Goal: Information Seeking & Learning: Learn about a topic

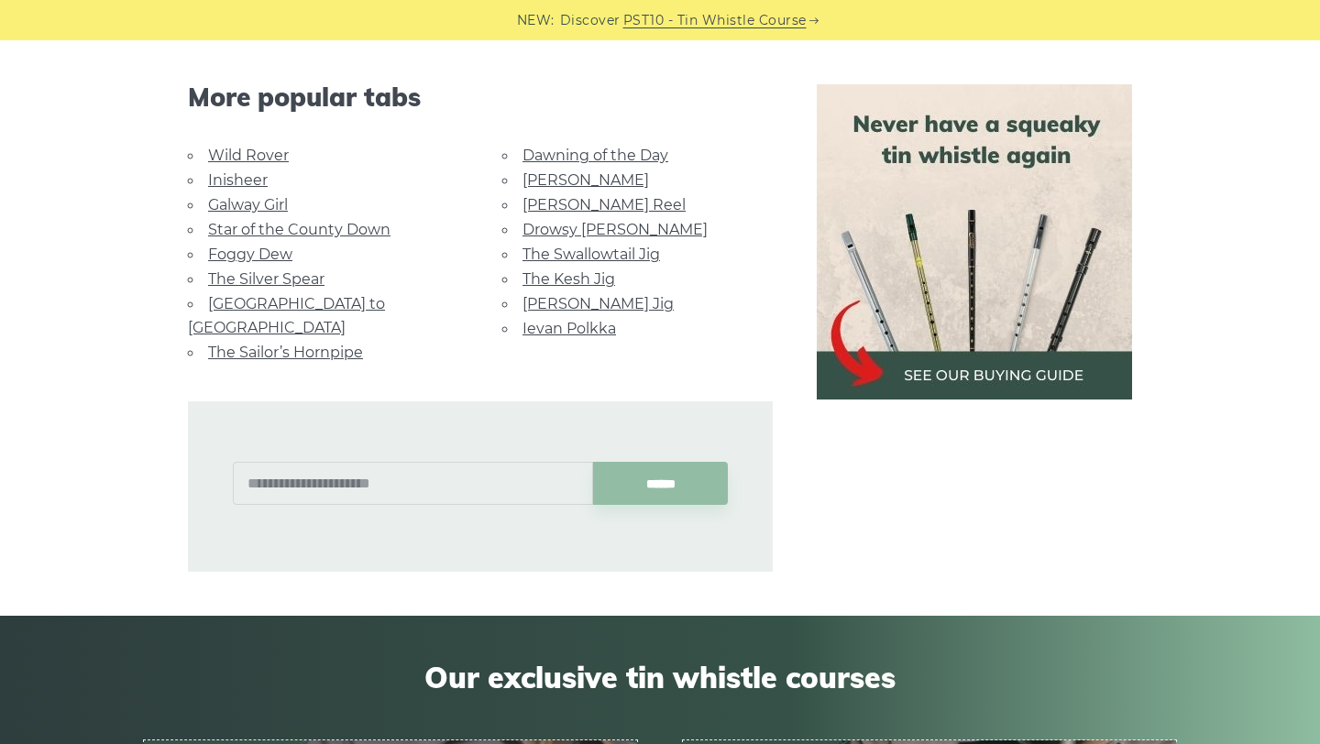
scroll to position [1179, 0]
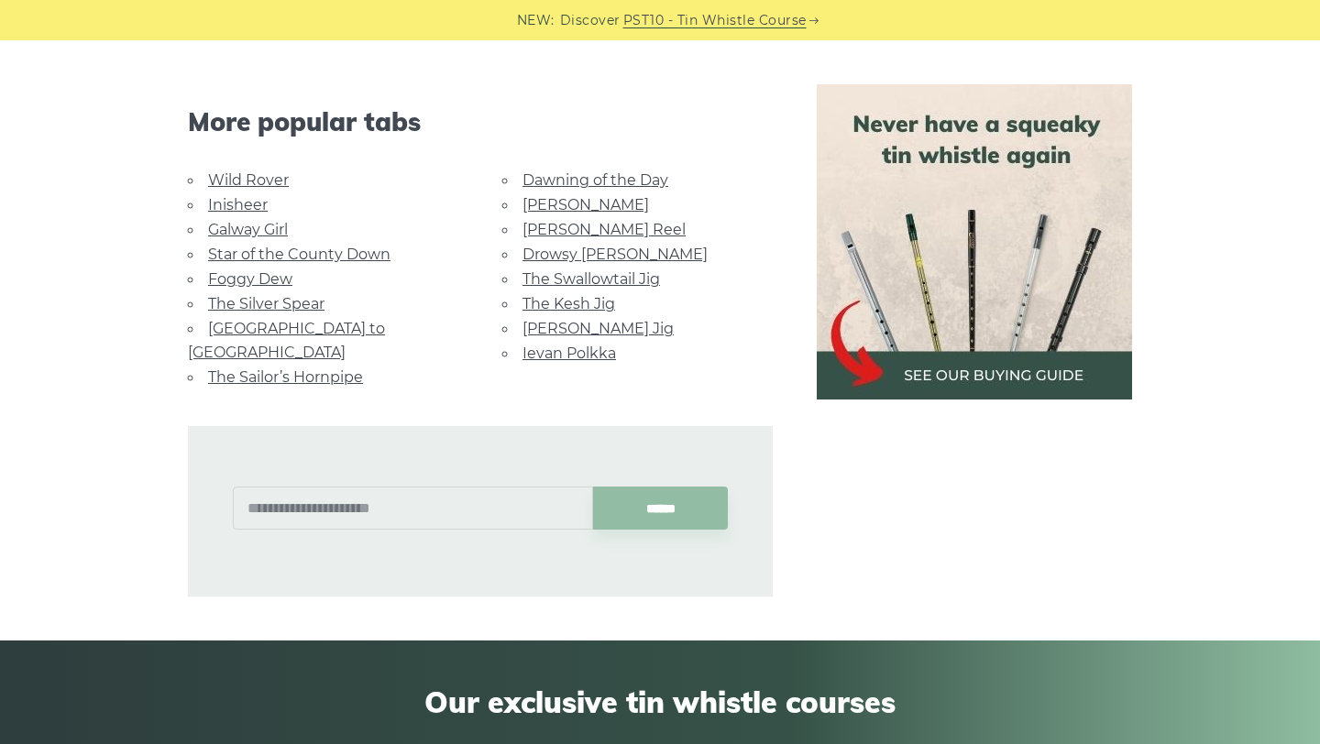
click at [259, 171] on link "Wild Rover" at bounding box center [248, 179] width 81 height 17
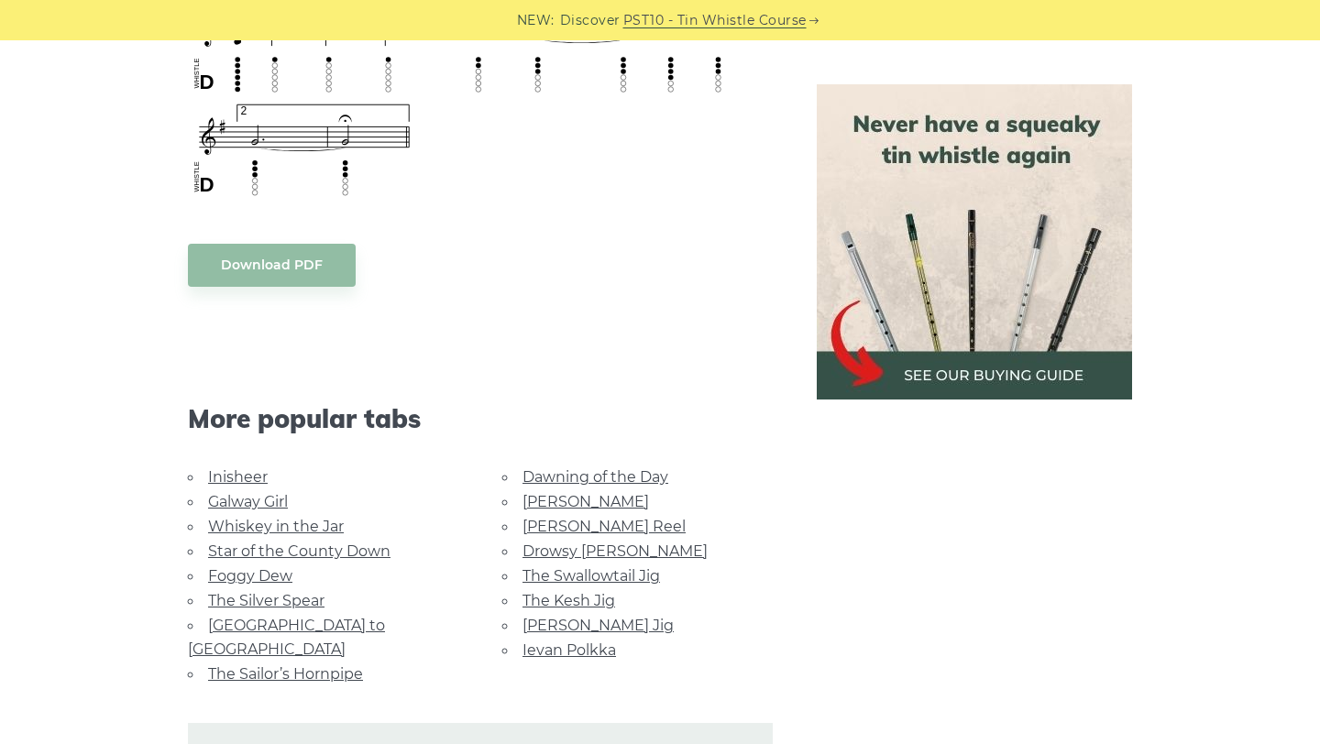
scroll to position [1604, 0]
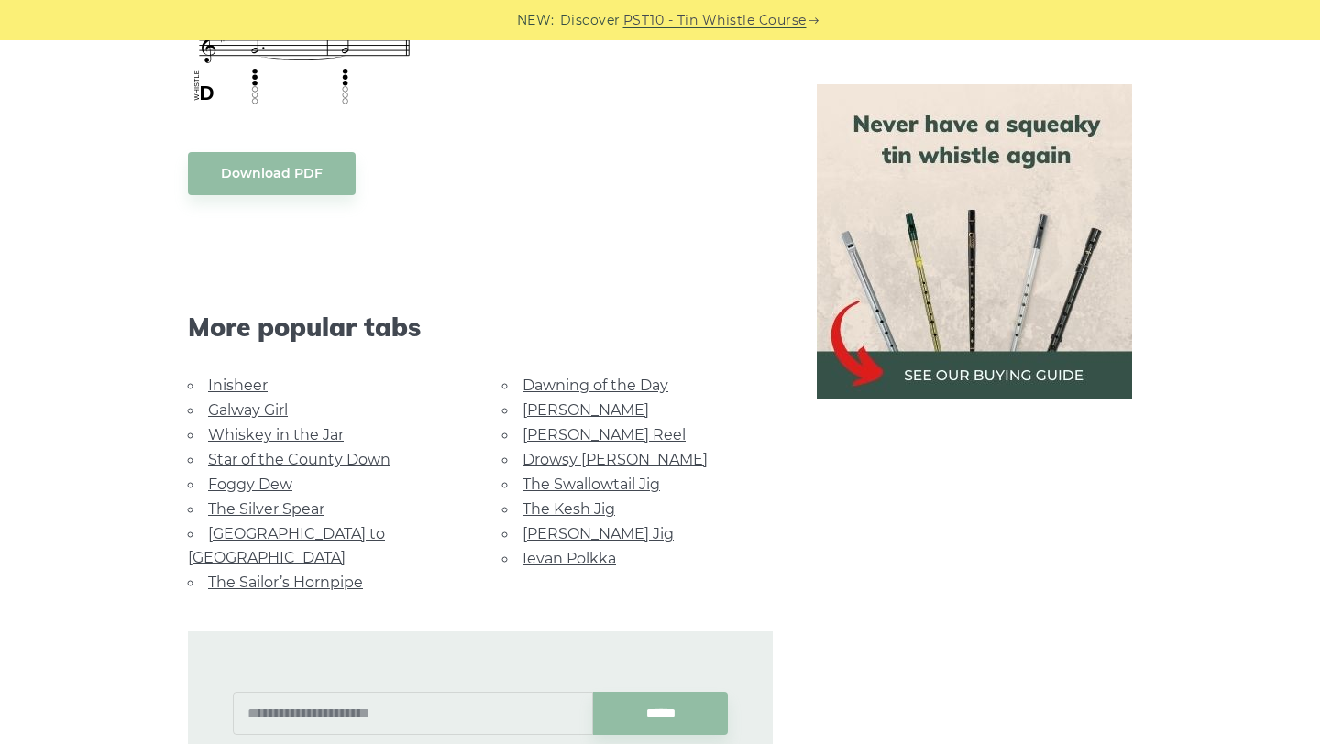
click at [236, 377] on link "Inisheer" at bounding box center [238, 385] width 60 height 17
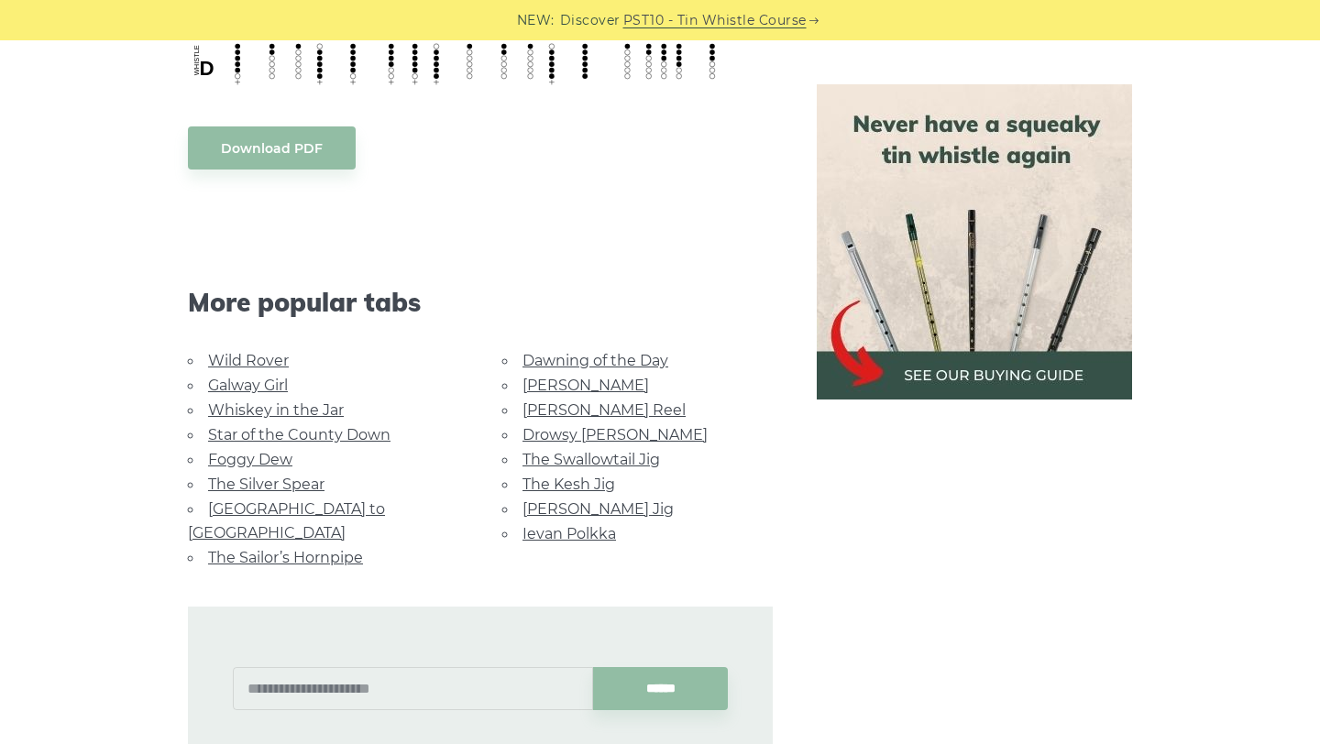
scroll to position [1193, 0]
click at [581, 365] on link "Dawning of the Day" at bounding box center [595, 358] width 146 height 17
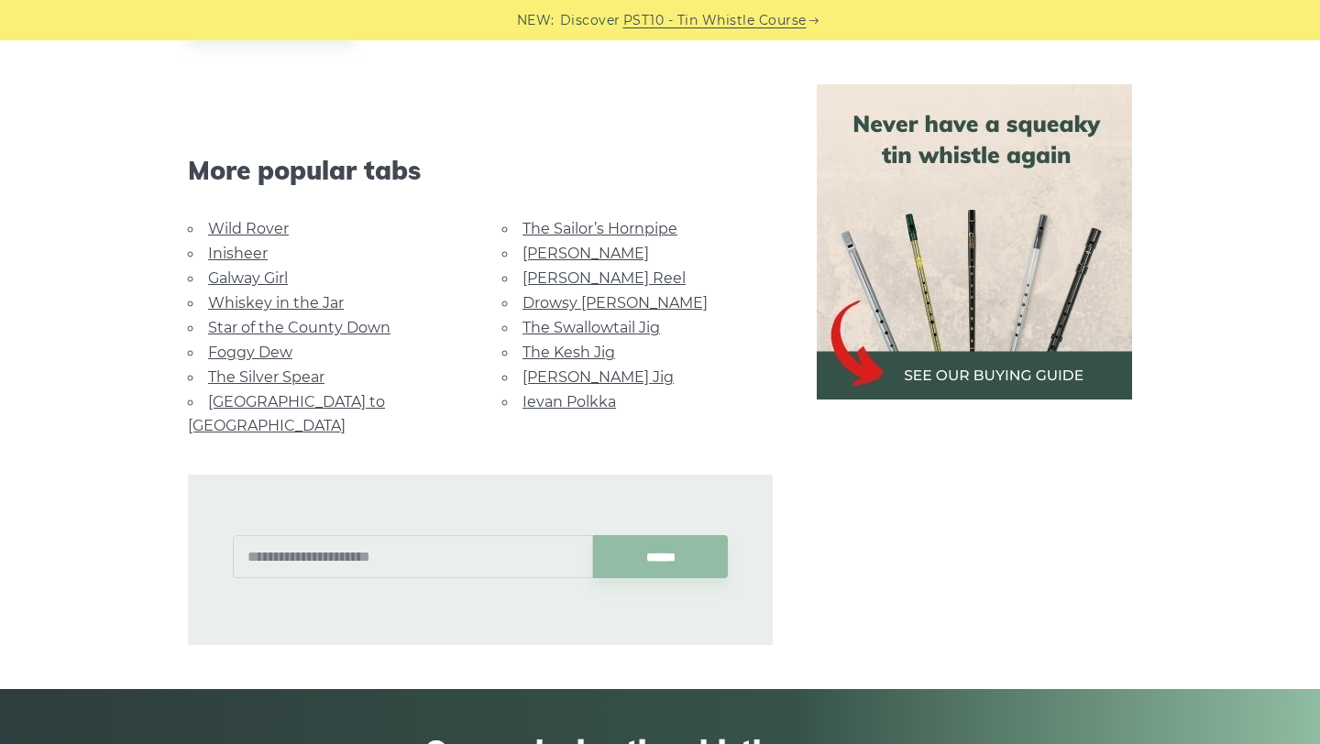
scroll to position [1149, 0]
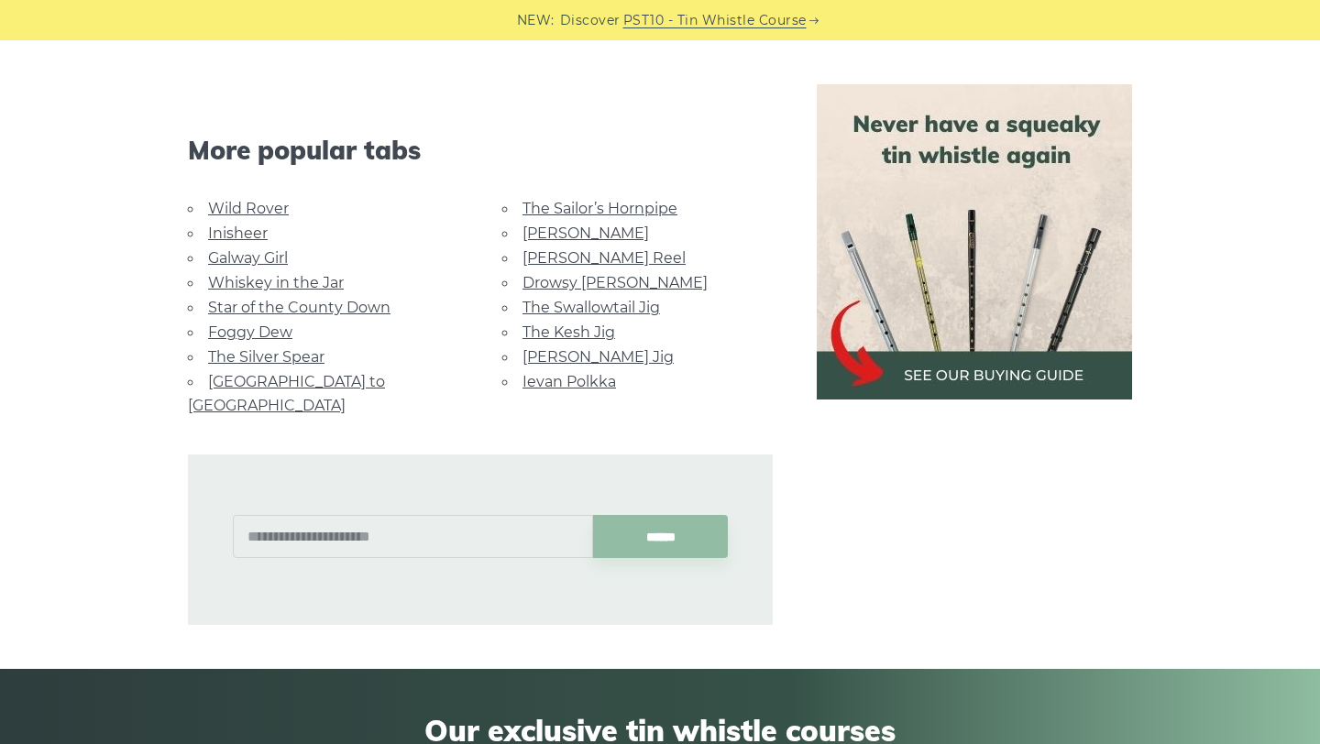
click at [593, 305] on link "The Swallowtail Jig" at bounding box center [590, 307] width 137 height 17
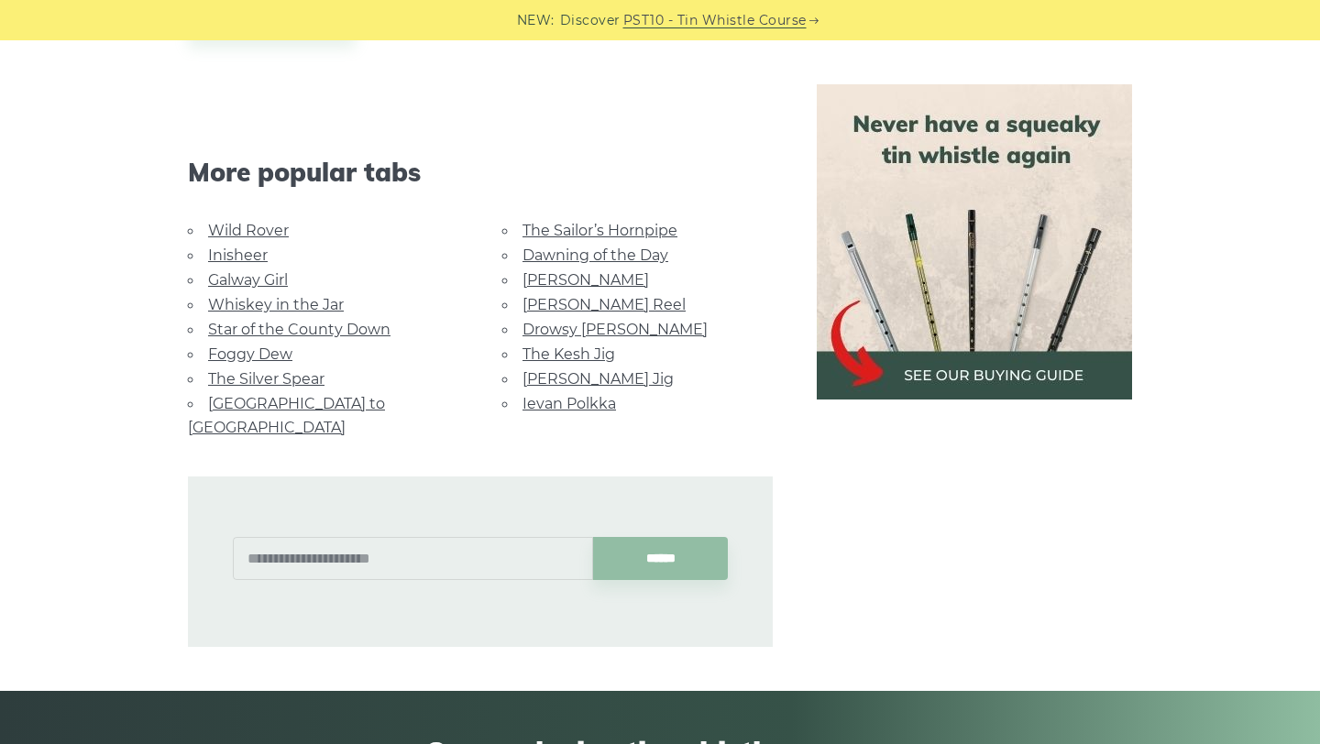
scroll to position [1554, 0]
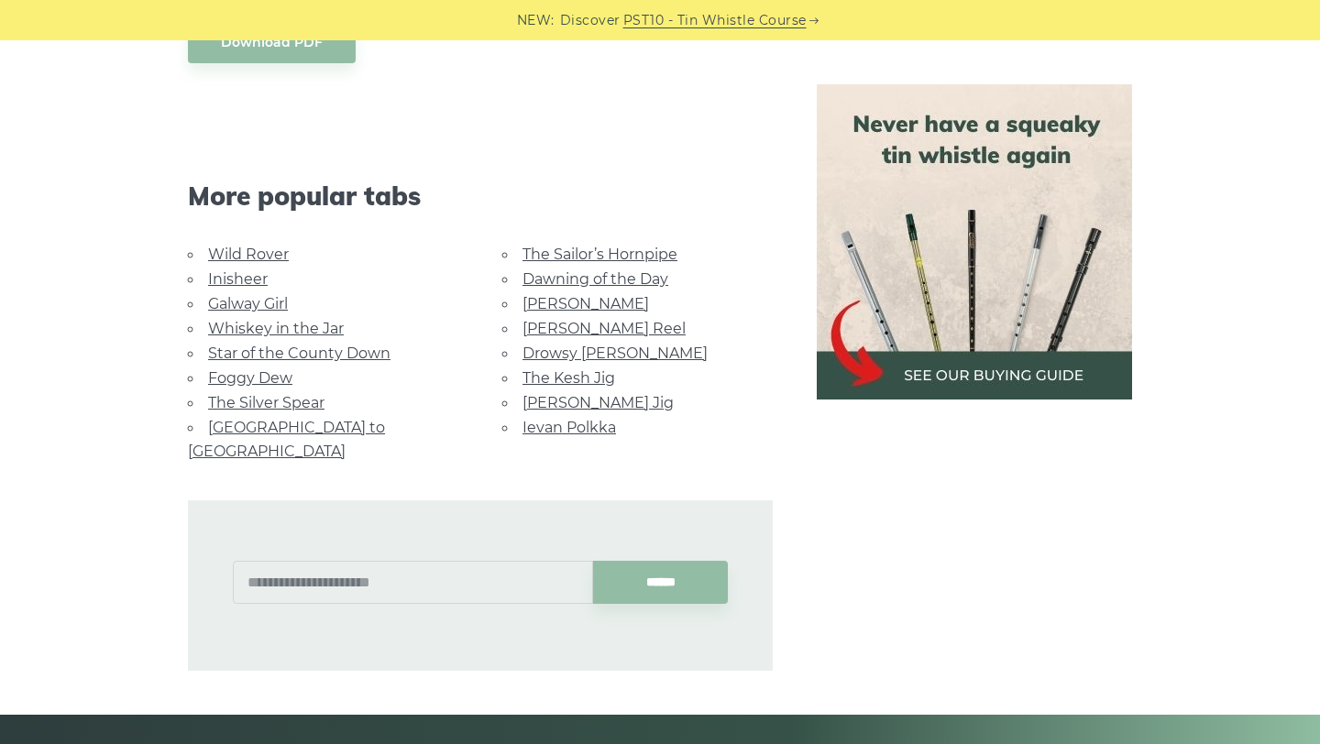
click at [556, 350] on link "Drowsy [PERSON_NAME]" at bounding box center [614, 353] width 185 height 17
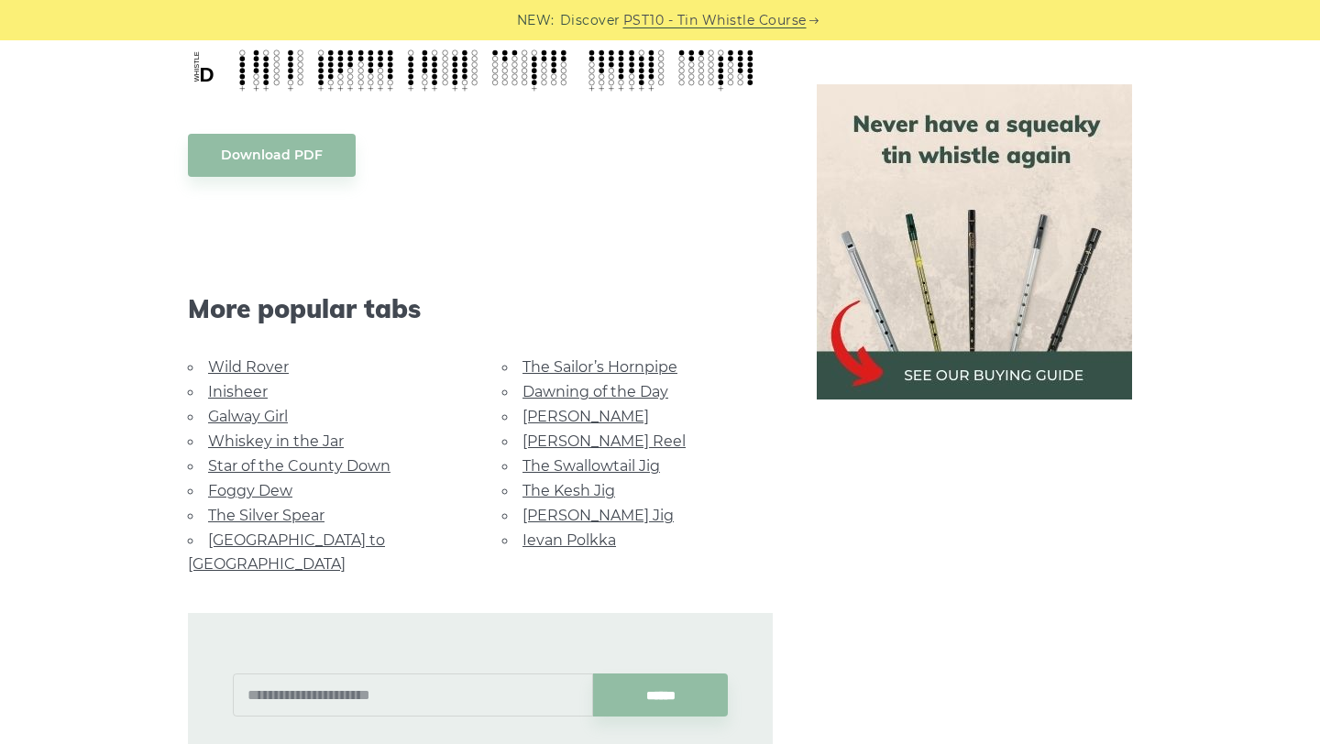
scroll to position [1141, 0]
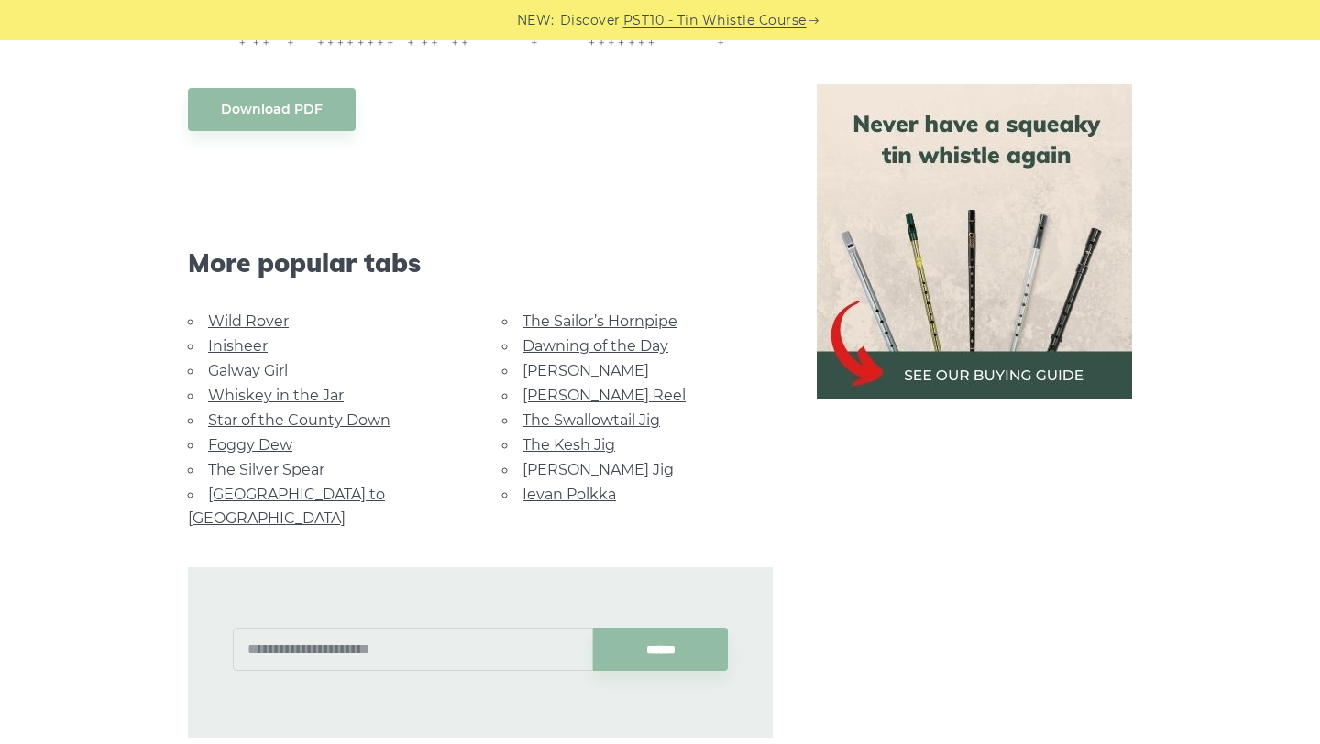
click at [280, 467] on link "The Silver Spear" at bounding box center [266, 469] width 116 height 17
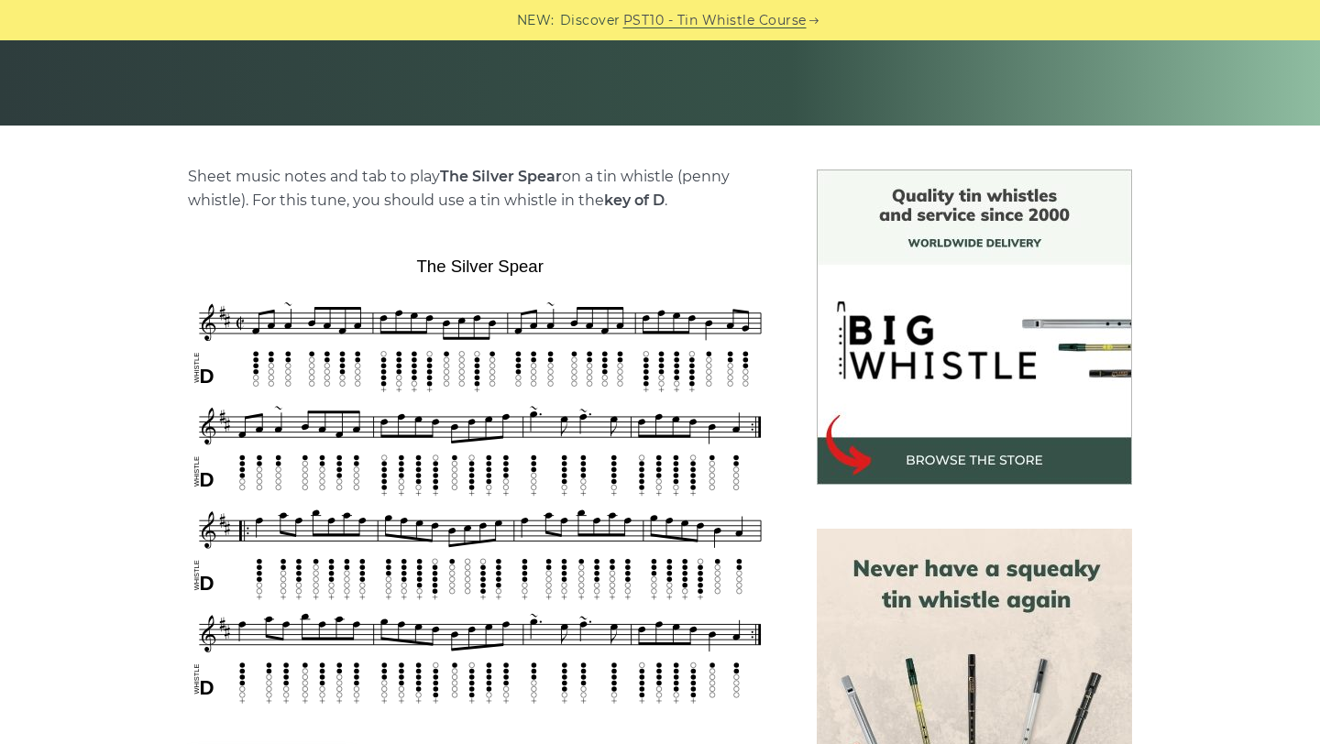
scroll to position [362, 0]
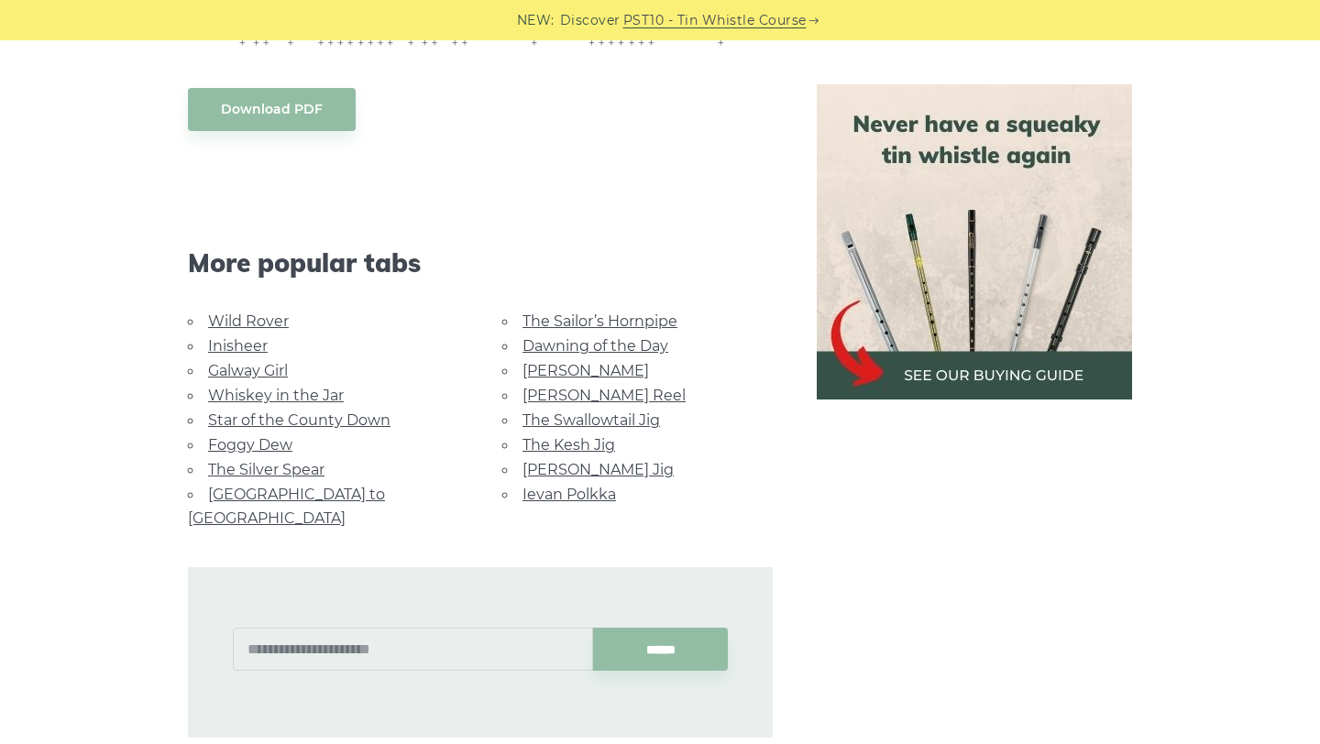
click at [572, 441] on link "The Kesh Jig" at bounding box center [568, 444] width 93 height 17
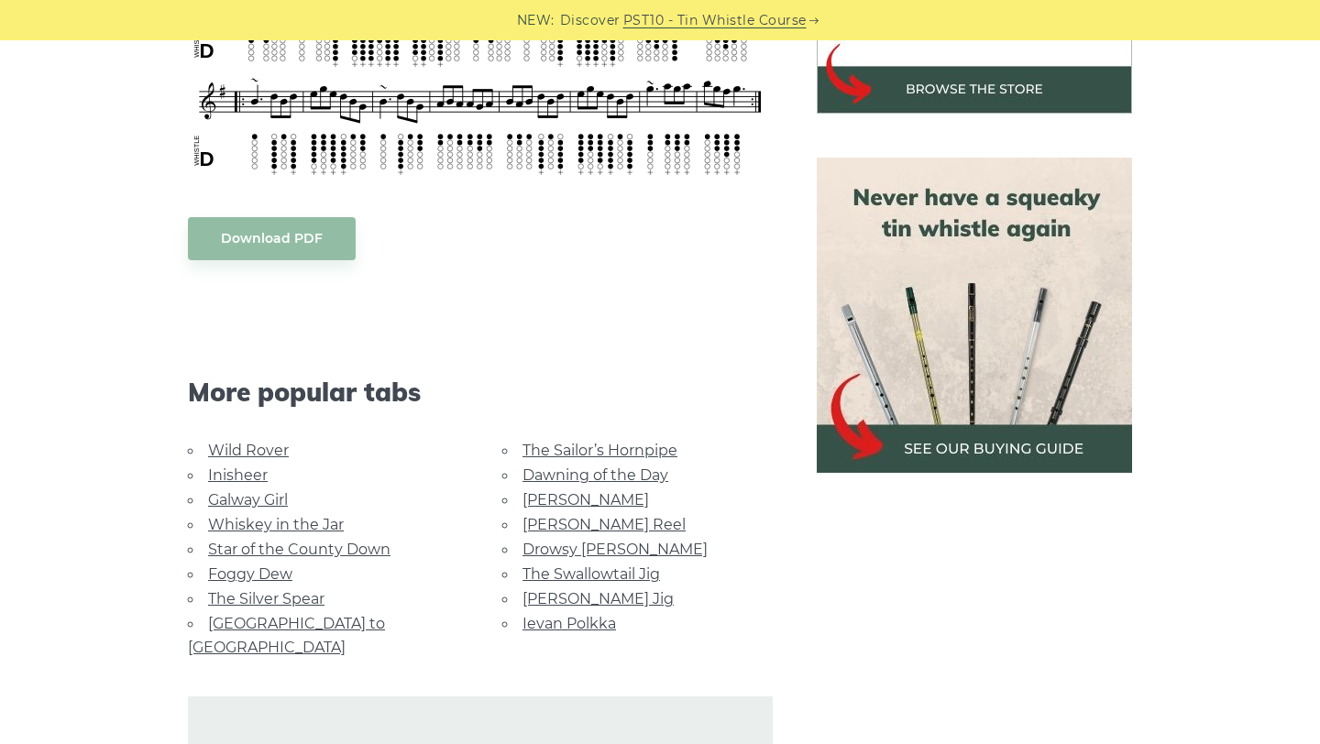
scroll to position [729, 0]
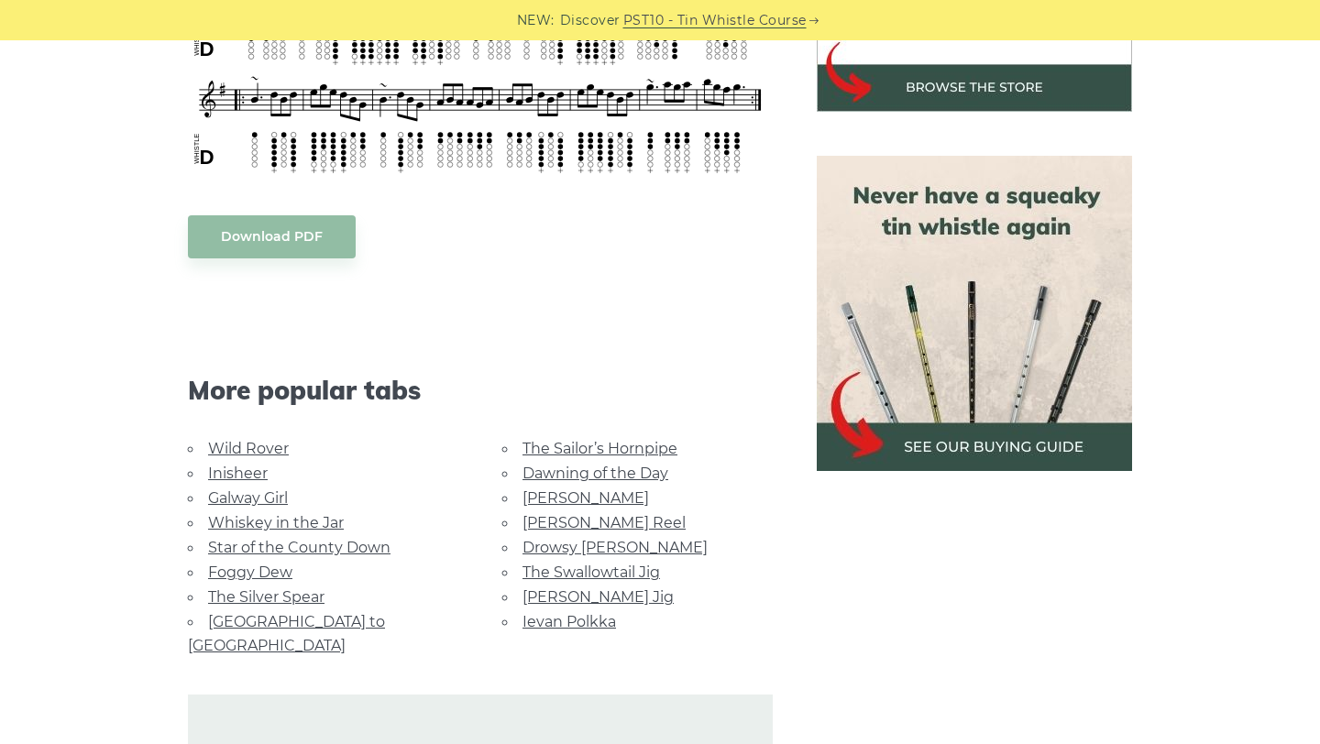
click at [567, 496] on link "[PERSON_NAME]" at bounding box center [585, 497] width 126 height 17
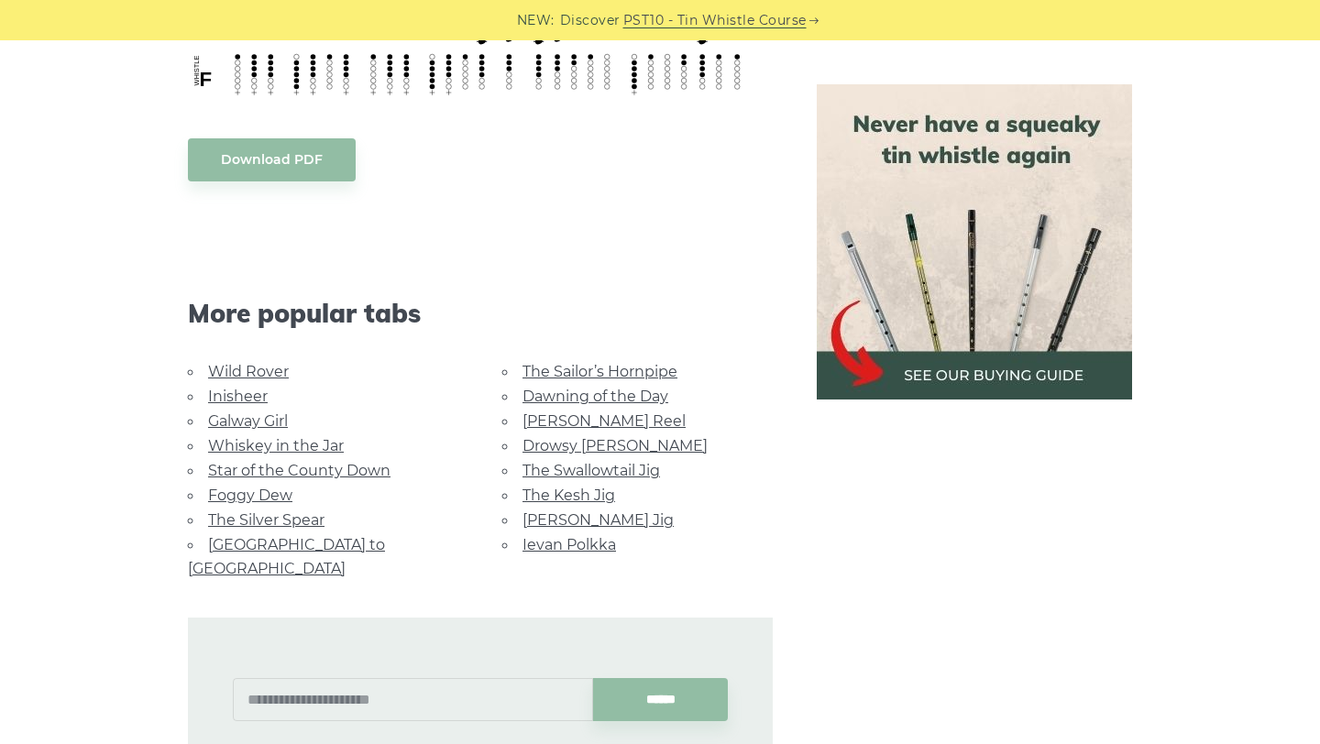
scroll to position [1132, 0]
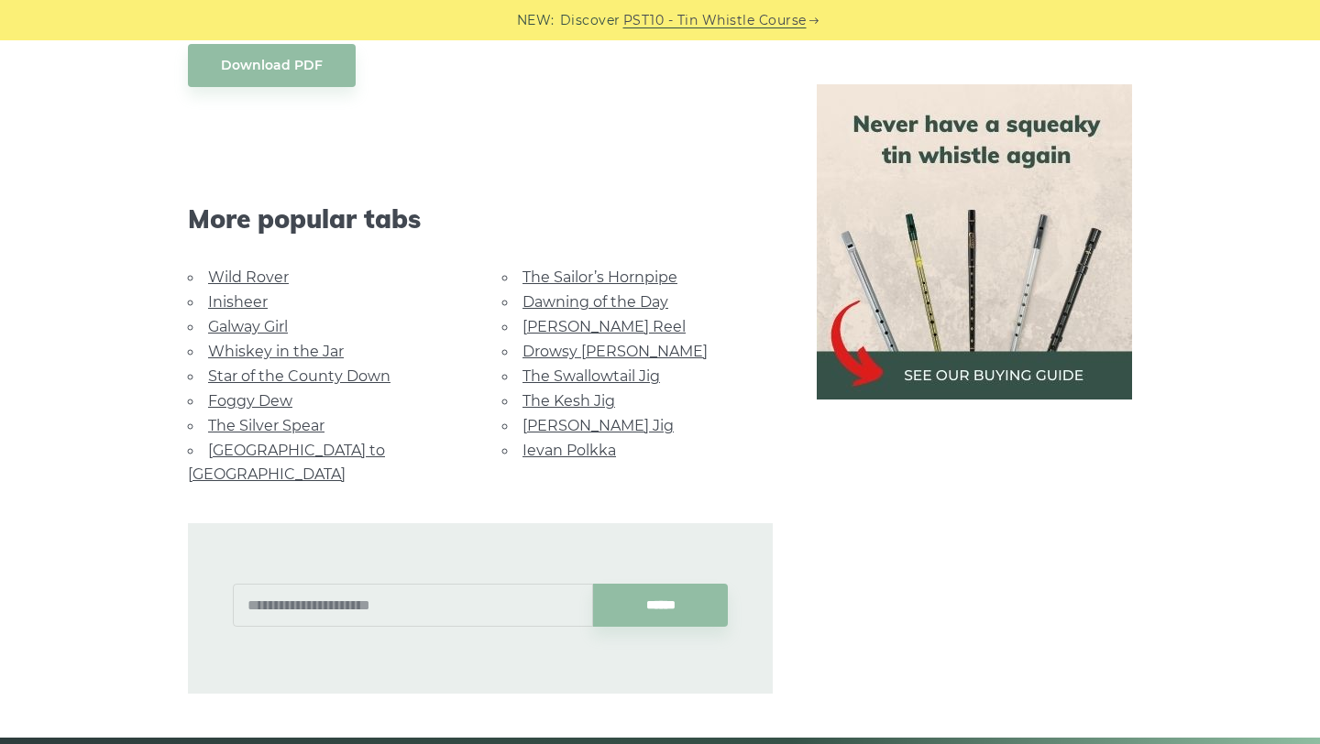
click at [566, 325] on link "[PERSON_NAME] Reel" at bounding box center [603, 326] width 163 height 17
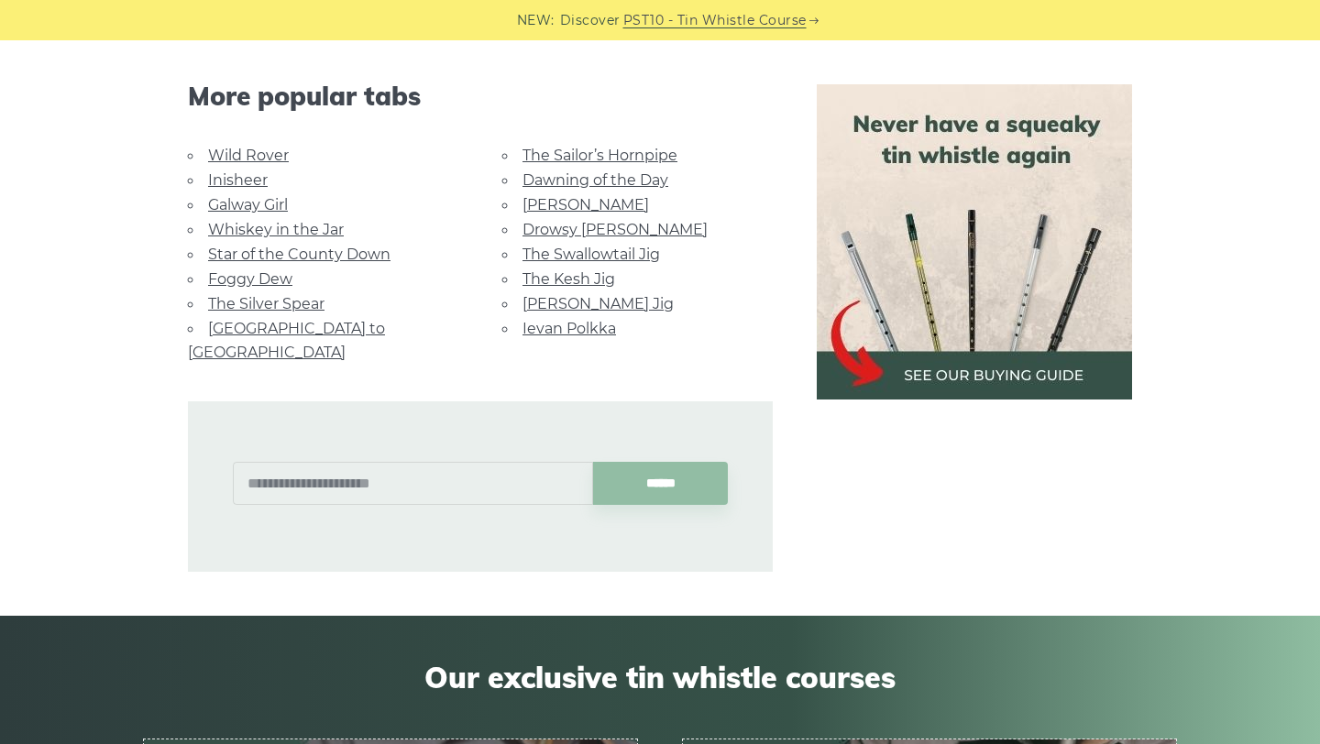
scroll to position [1221, 0]
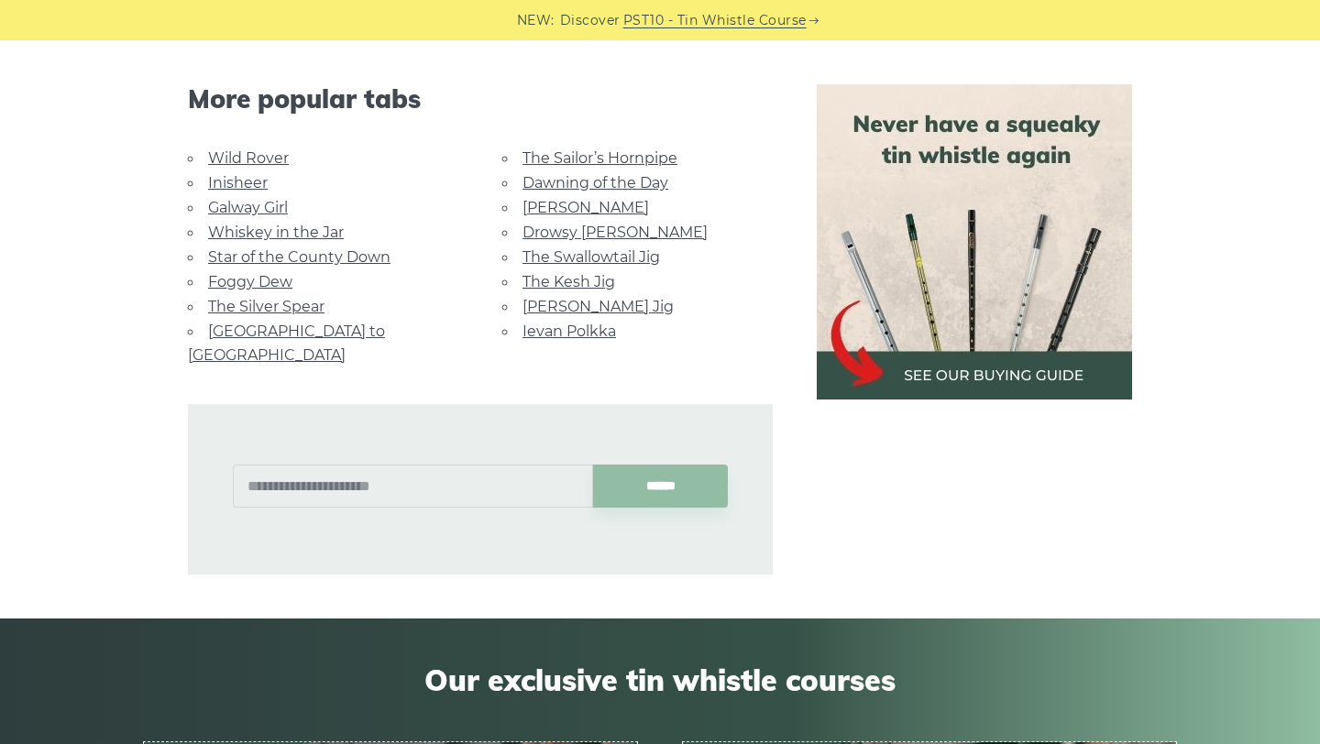
click at [566, 330] on link "Ievan Polkka" at bounding box center [568, 331] width 93 height 17
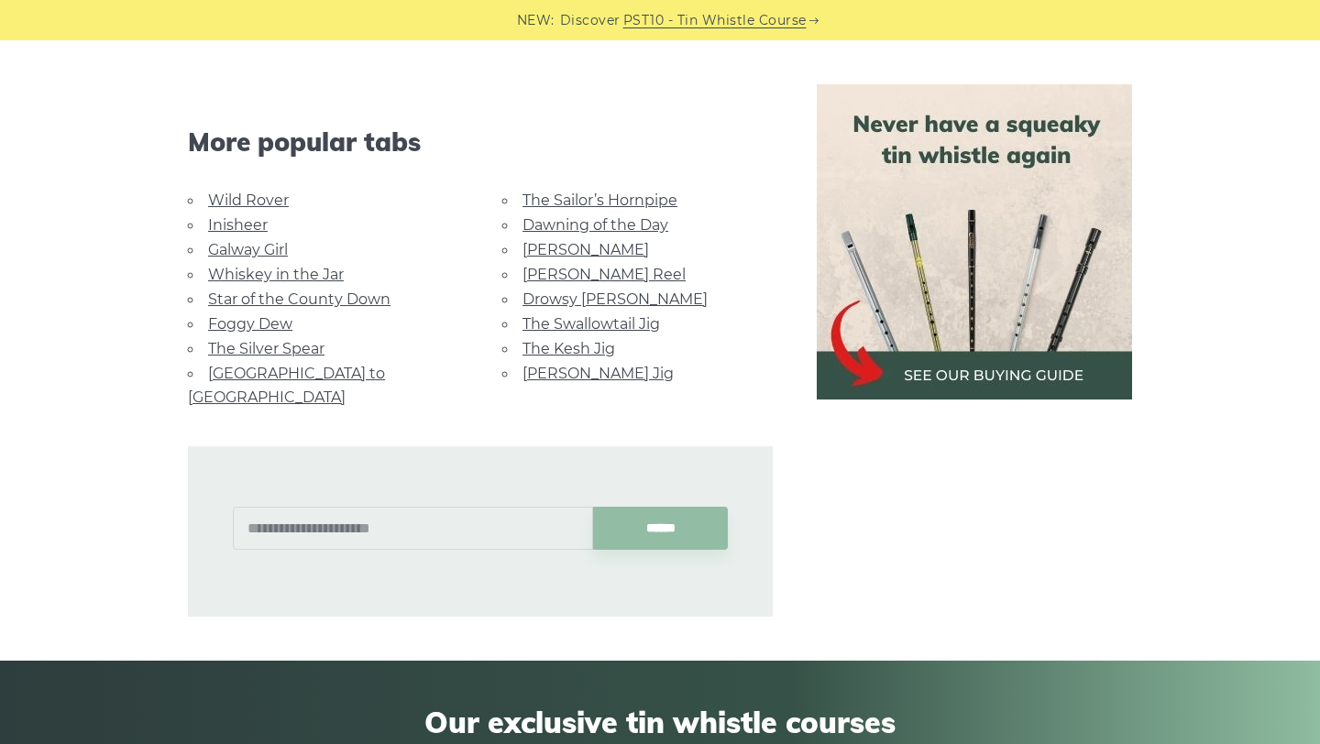
scroll to position [4363, 0]
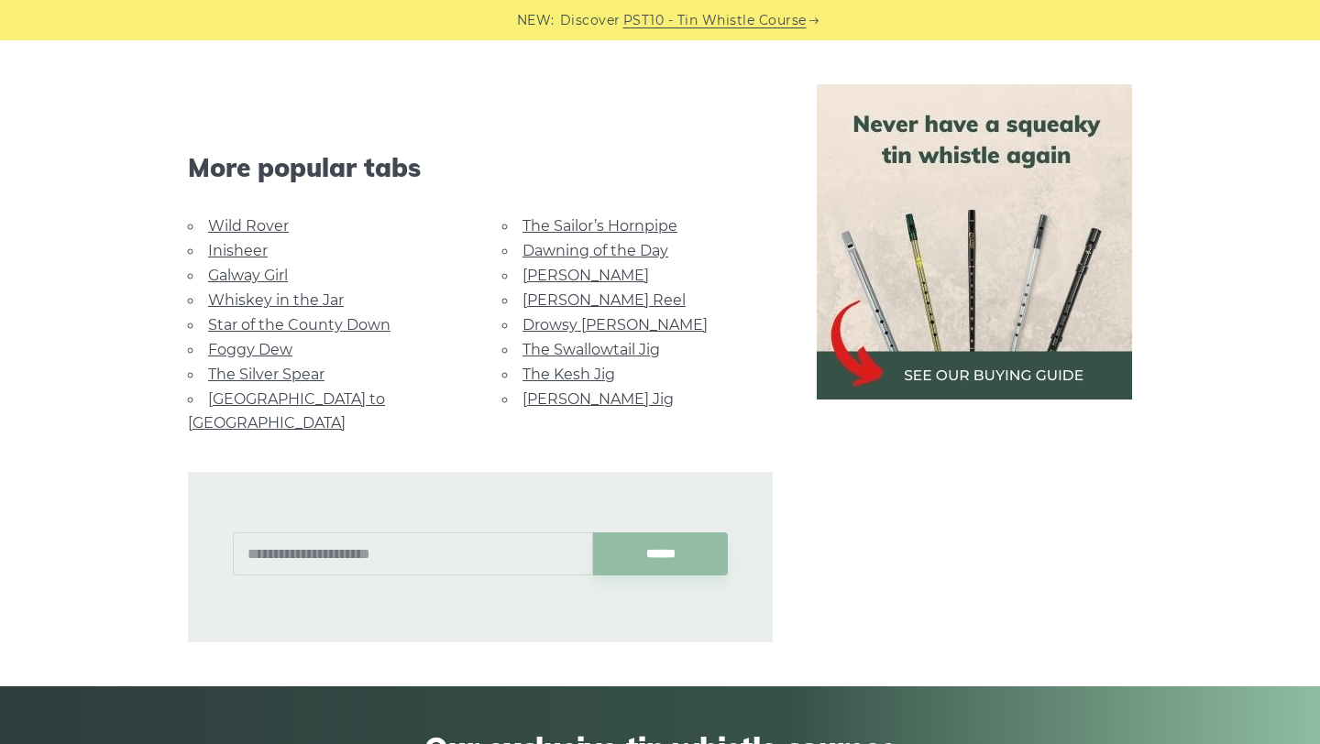
click at [270, 318] on link "Star of the County Down" at bounding box center [299, 324] width 182 height 17
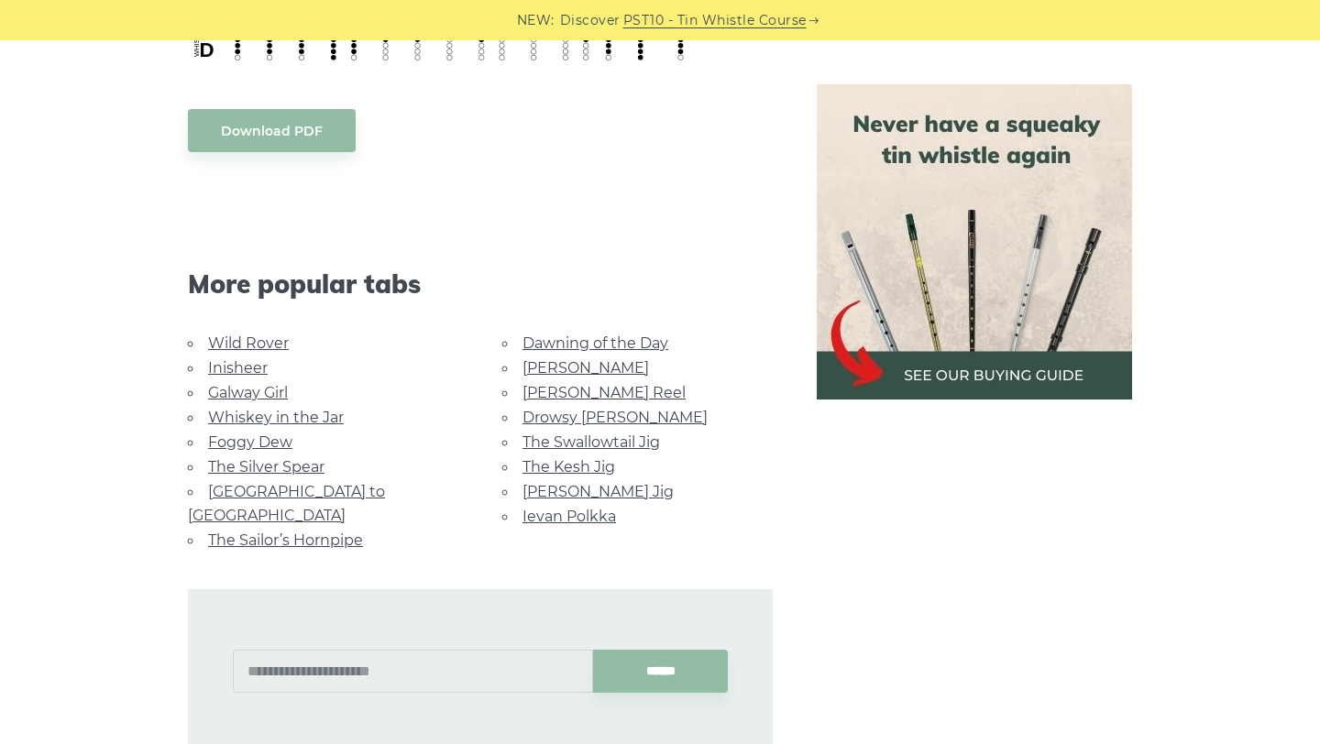
scroll to position [1030, 0]
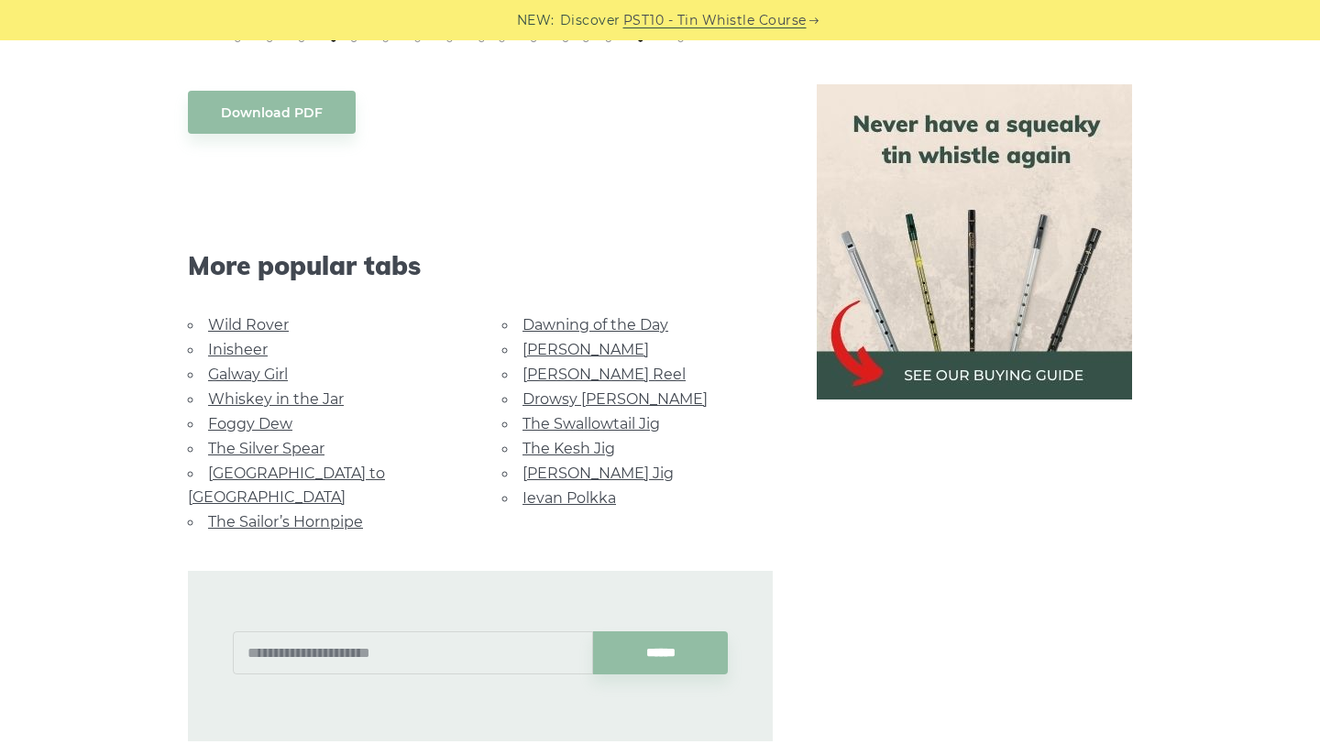
click at [274, 366] on link "Galway Girl" at bounding box center [248, 374] width 80 height 17
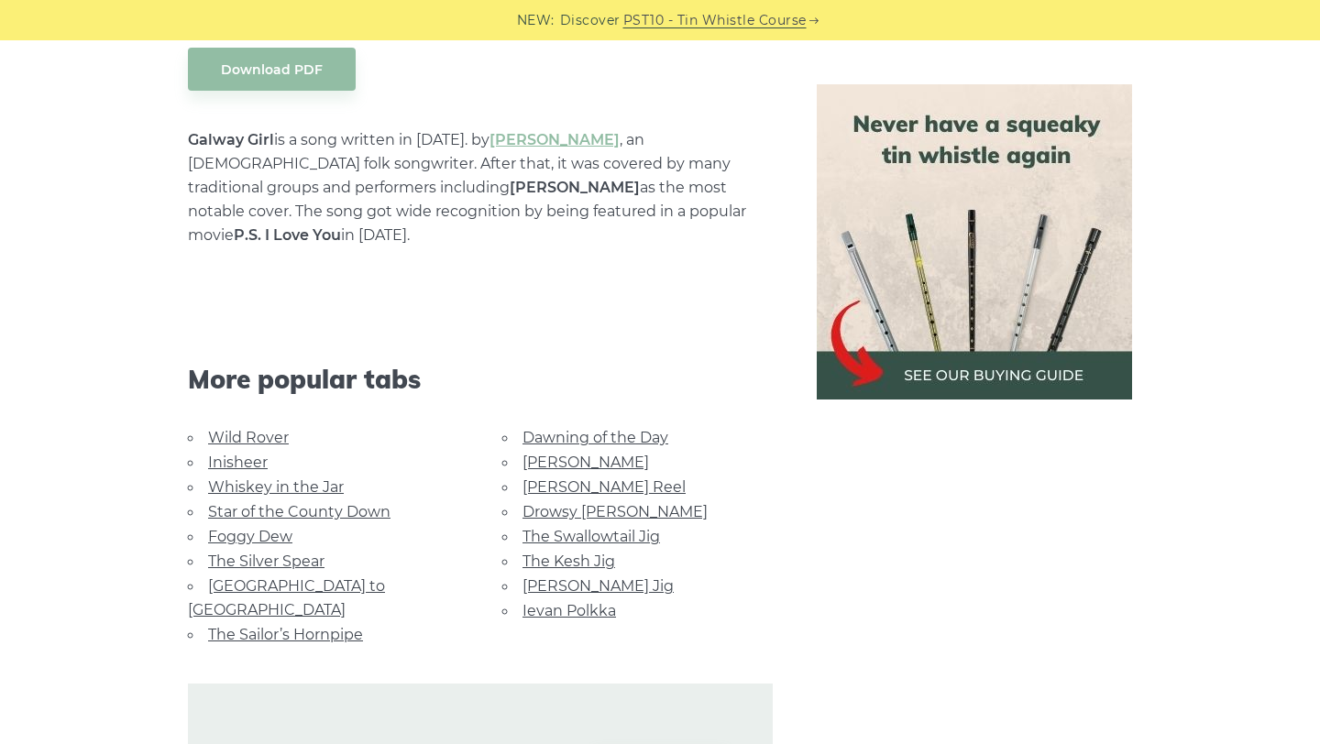
scroll to position [1062, 0]
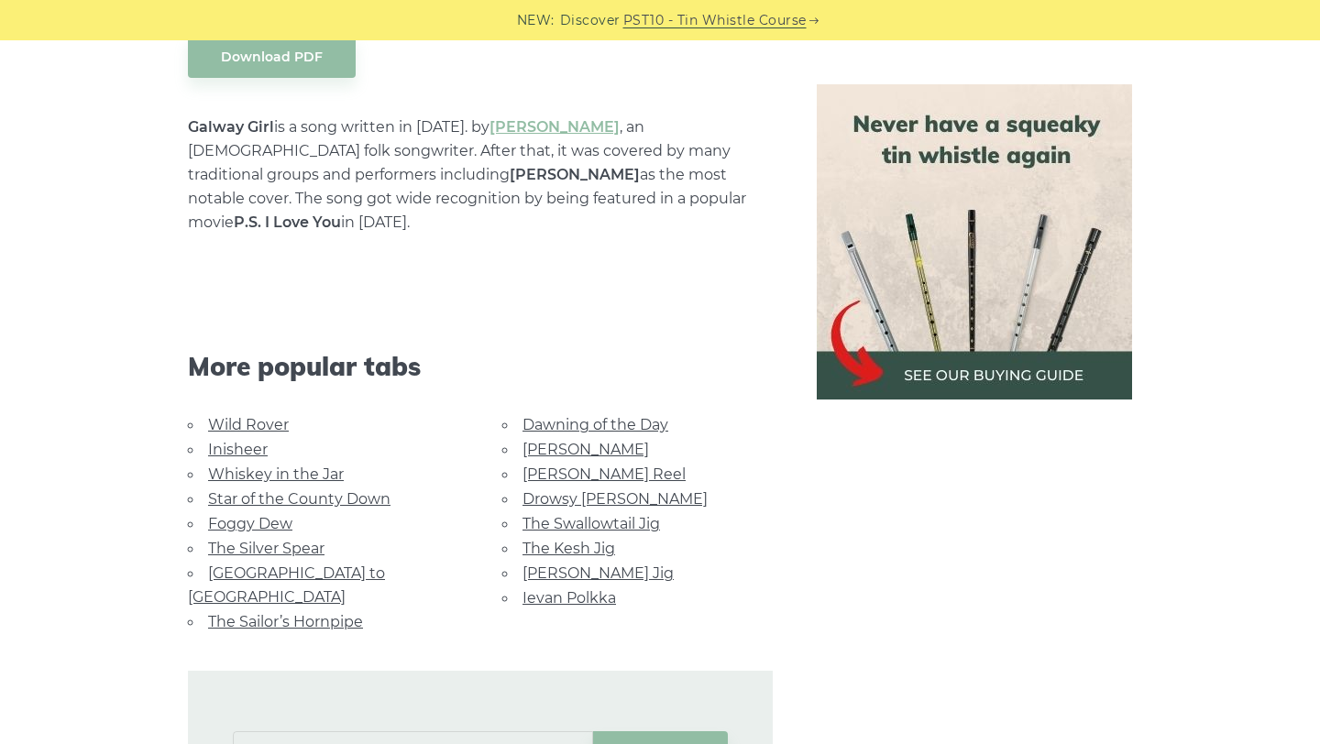
click at [566, 515] on link "The Swallowtail Jig" at bounding box center [590, 523] width 137 height 17
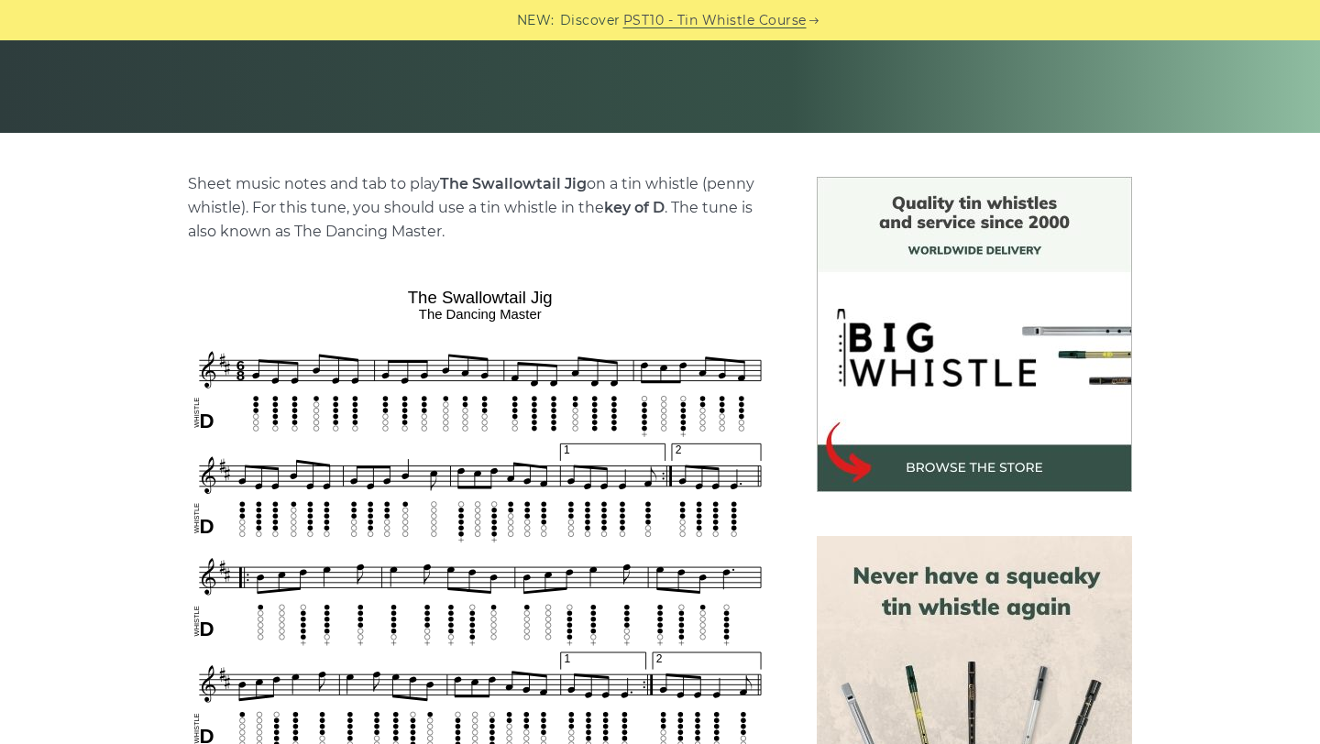
scroll to position [349, 0]
